Goal: Task Accomplishment & Management: Manage account settings

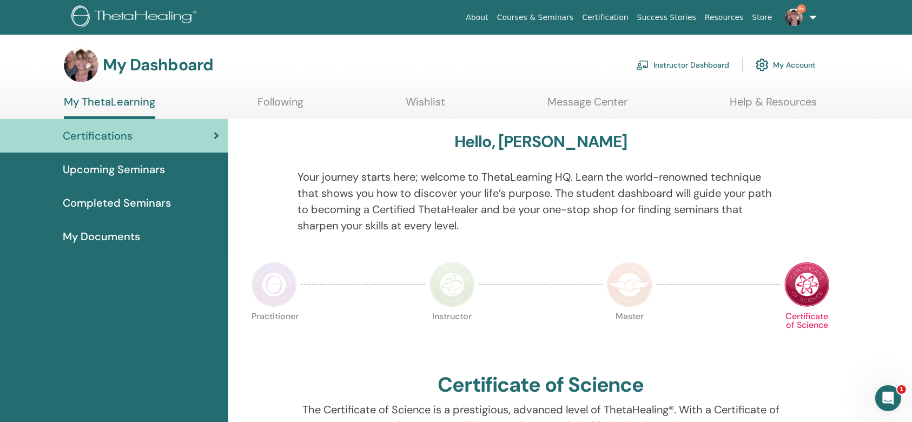
click at [691, 65] on link "Instructor Dashboard" at bounding box center [682, 65] width 93 height 24
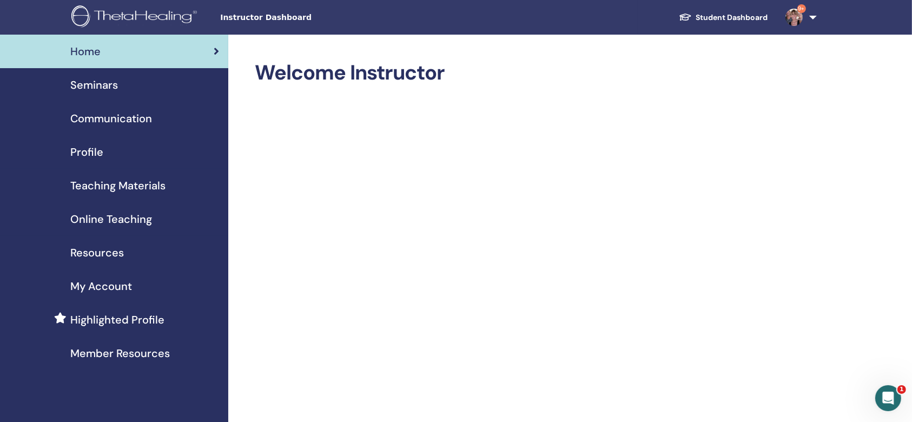
click at [110, 77] on span "Seminars" at bounding box center [94, 85] width 48 height 16
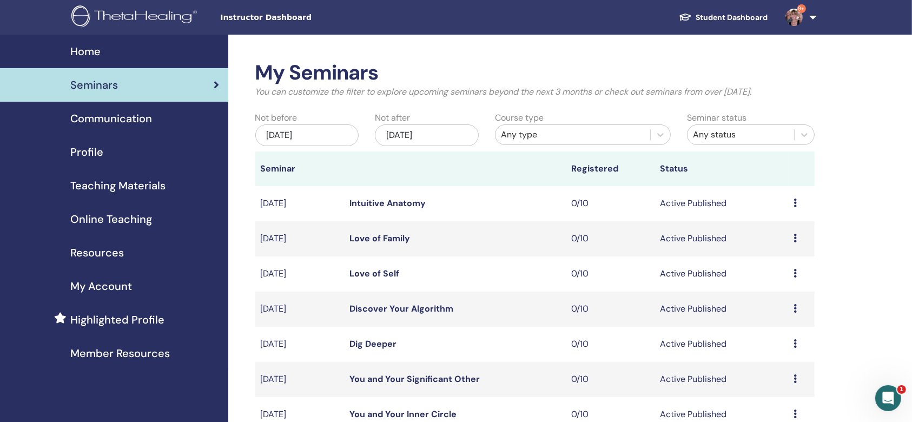
scroll to position [288, 0]
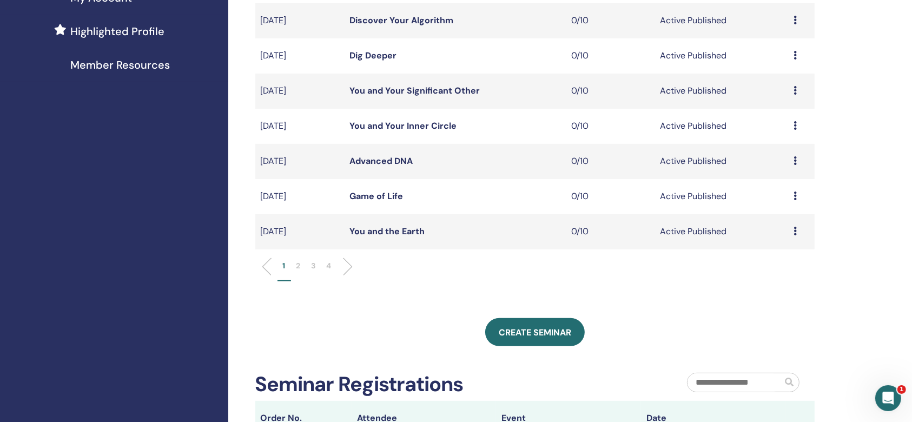
click at [346, 265] on li at bounding box center [343, 266] width 18 height 18
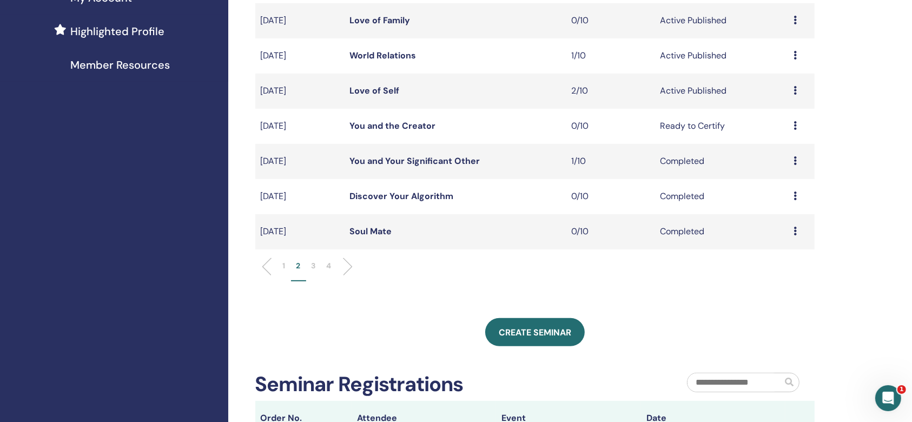
click at [795, 89] on icon at bounding box center [795, 90] width 3 height 9
click at [781, 130] on link "Attendees" at bounding box center [777, 130] width 41 height 11
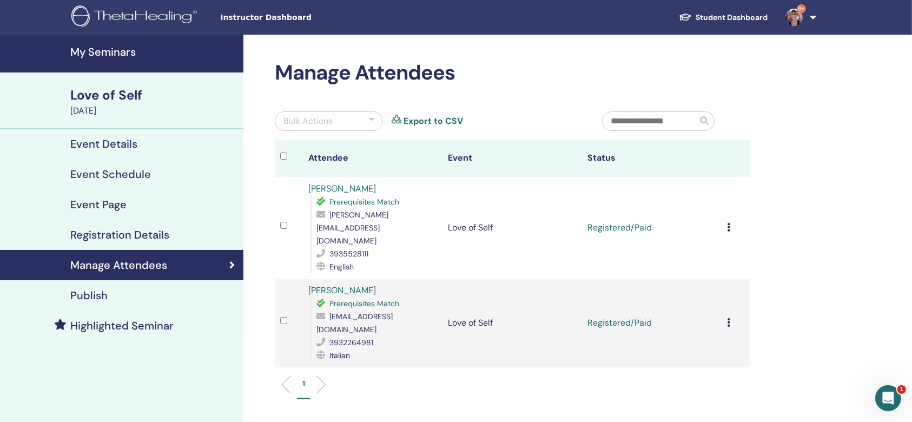
click at [47, 323] on div "Highlighted Seminar" at bounding box center [122, 325] width 226 height 13
